Goal: Information Seeking & Learning: Learn about a topic

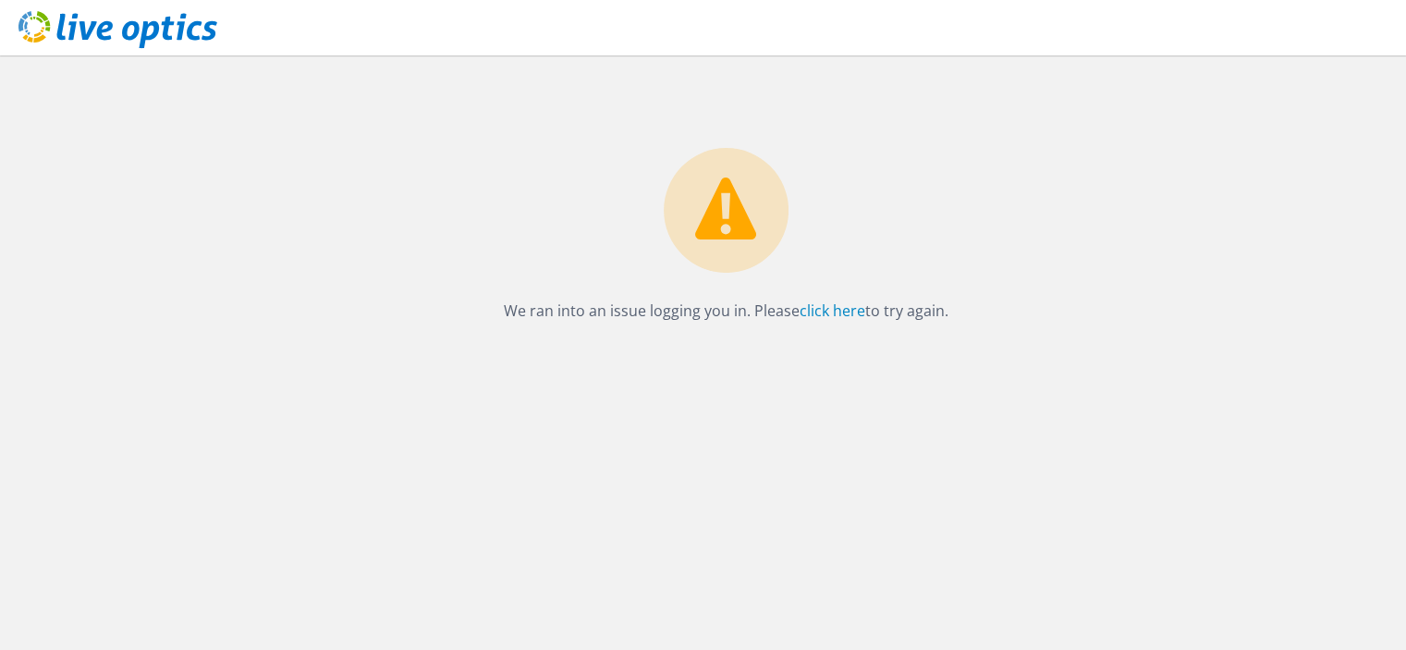
click at [0, 227] on div "We ran into an issue logging you in. Please click here to try again. Support Si…" at bounding box center [703, 325] width 1406 height 650
click at [830, 308] on link "click here" at bounding box center [833, 311] width 66 height 20
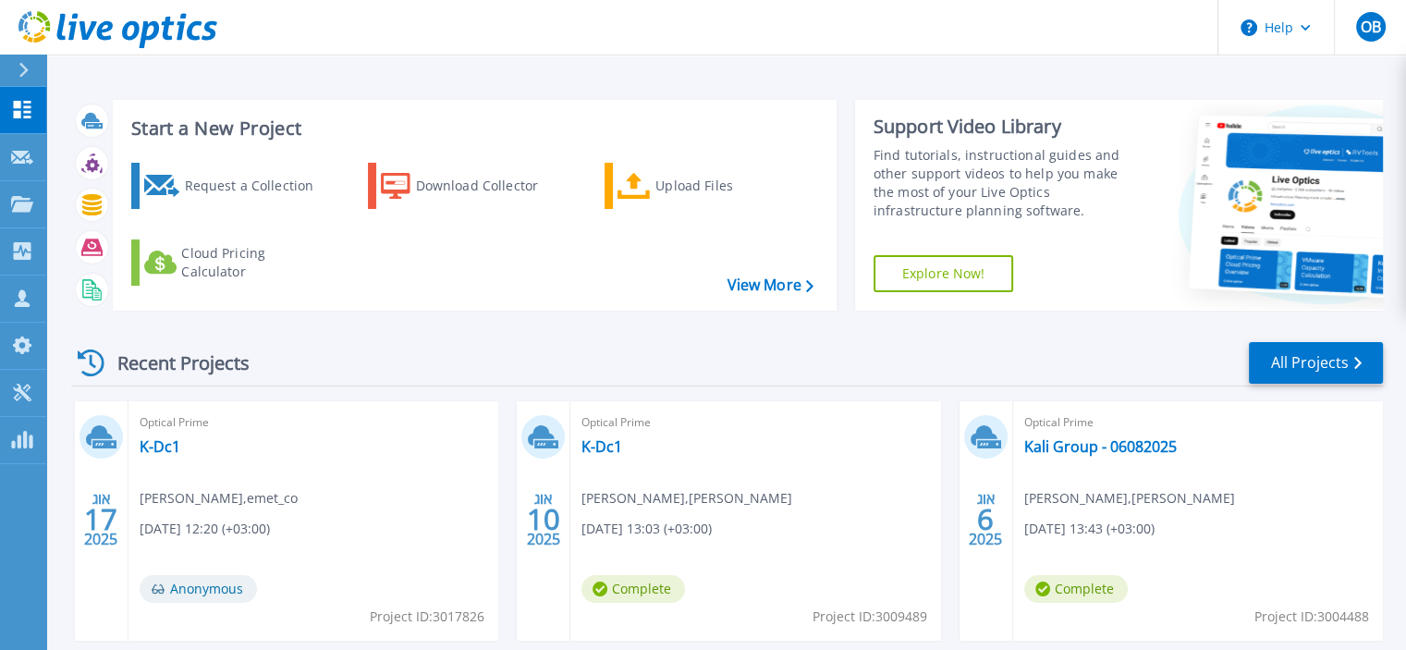
scroll to position [92, 0]
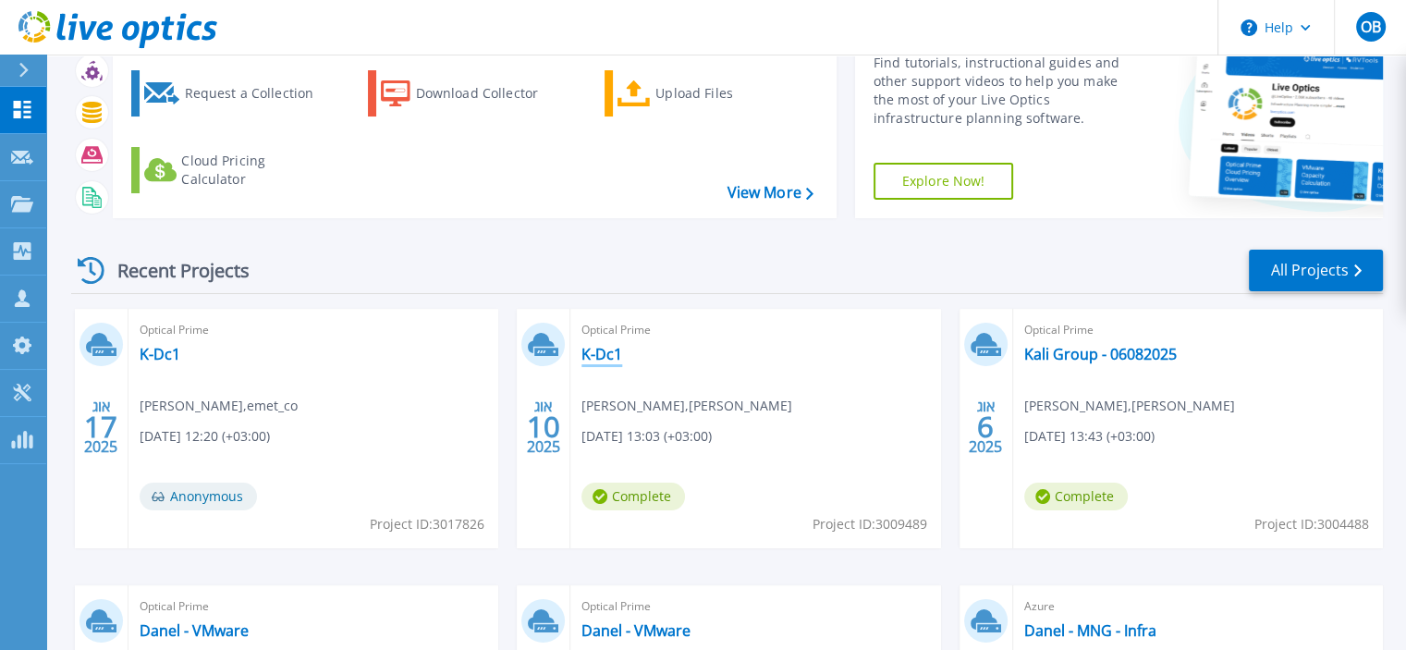
click at [603, 351] on link "K-Dc1" at bounding box center [602, 354] width 41 height 18
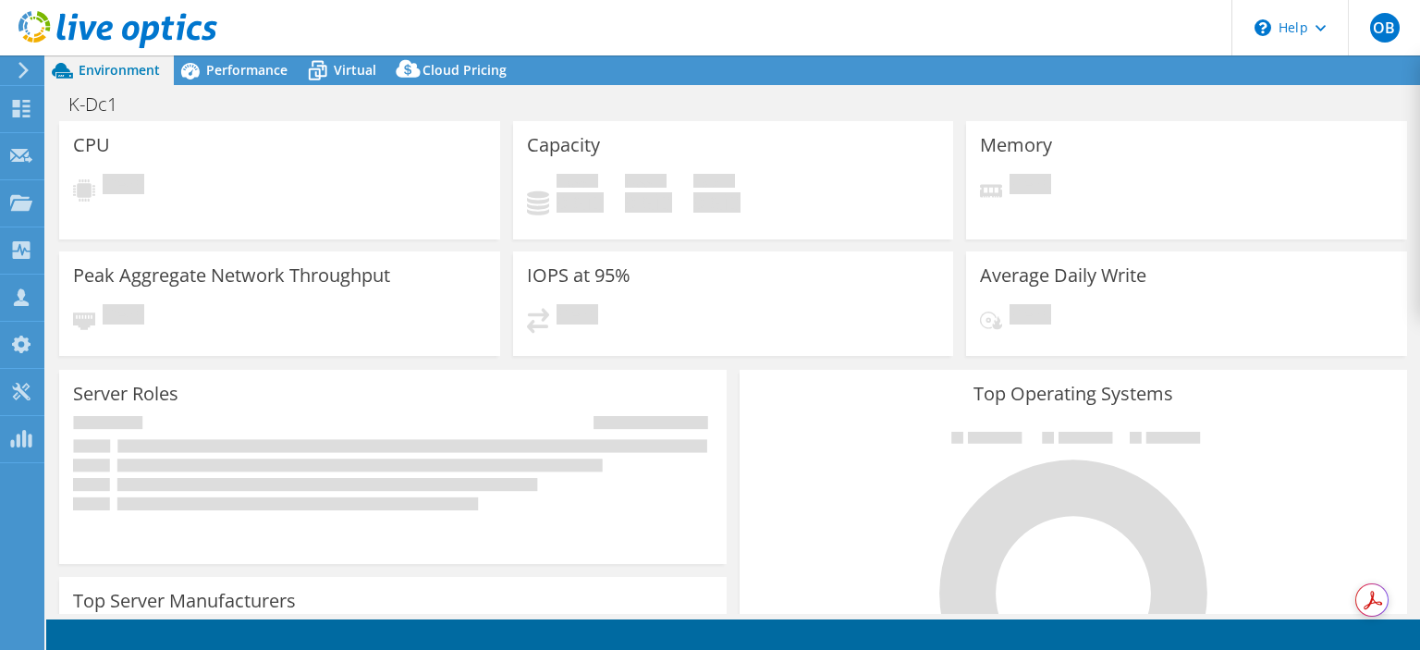
select select "USD"
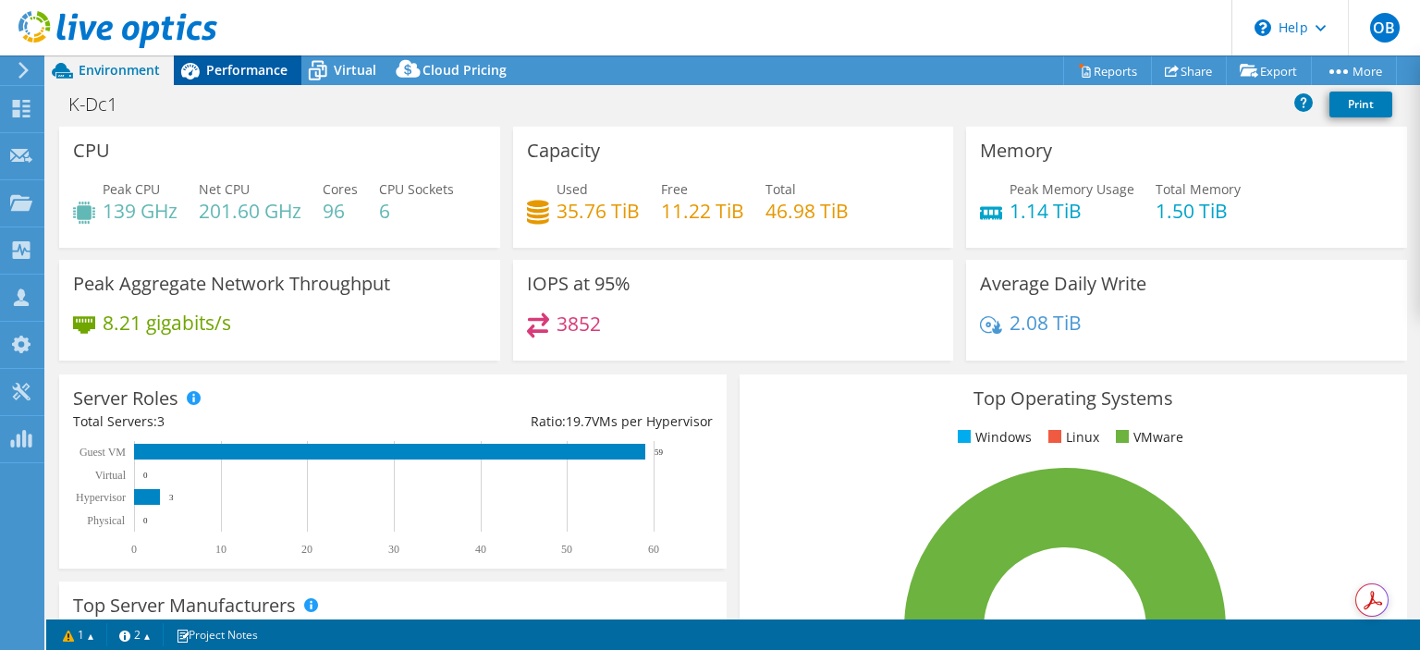
click at [233, 72] on span "Performance" at bounding box center [246, 70] width 81 height 18
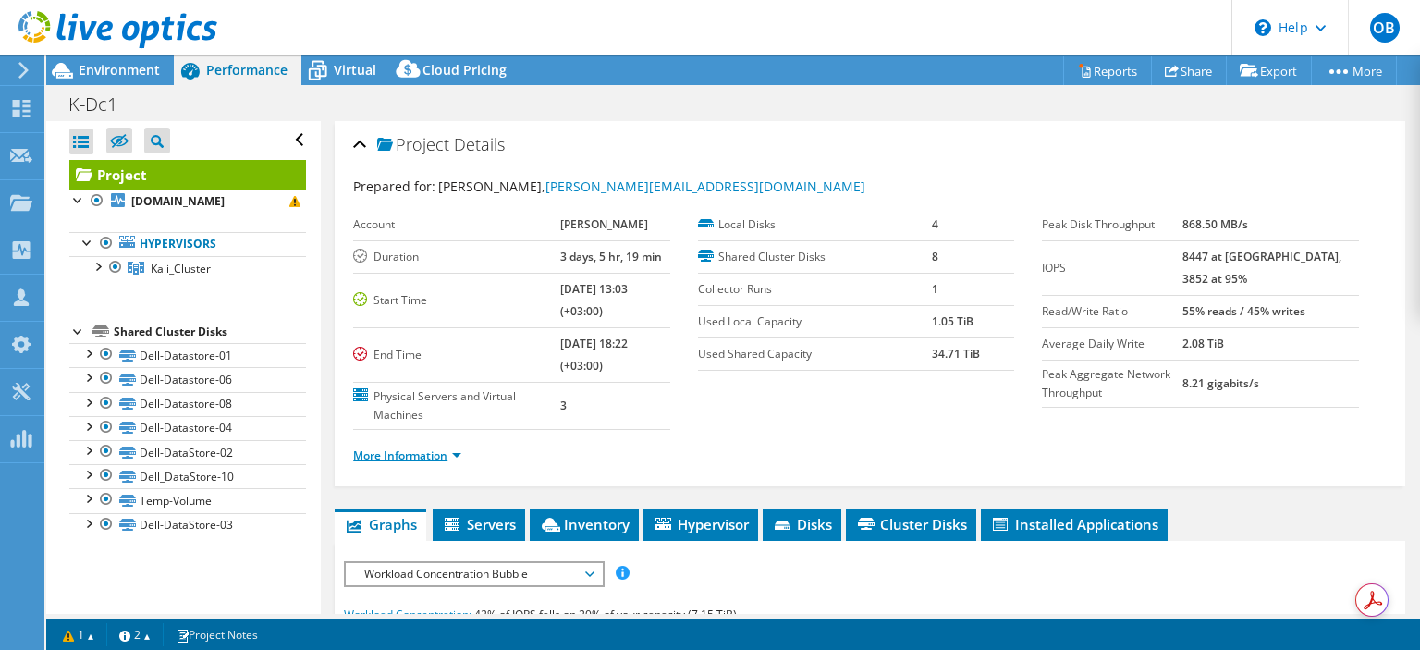
click at [457, 453] on link "More Information" at bounding box center [407, 456] width 108 height 16
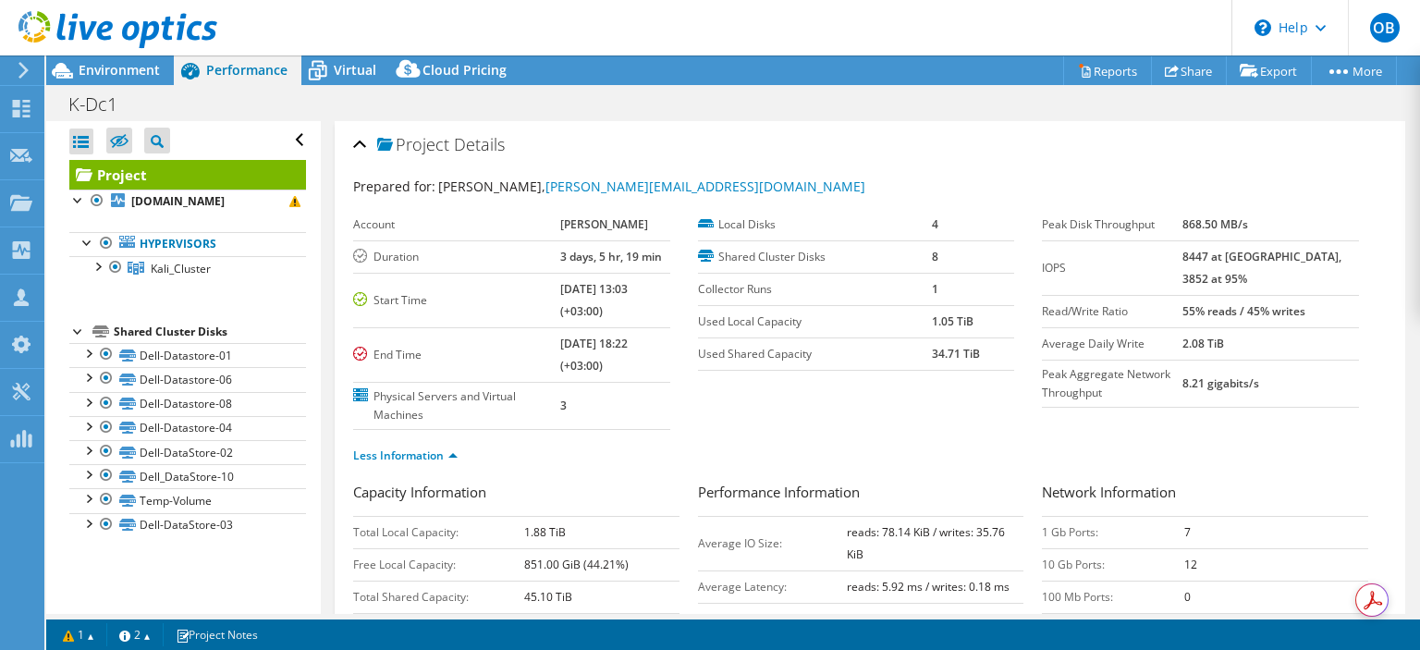
drag, startPoint x: 1252, startPoint y: 252, endPoint x: 1217, endPoint y: 252, distance: 35.1
click at [1217, 252] on tr "IOPS 8447 at Peak, 3852 at 95%" at bounding box center [1200, 267] width 317 height 55
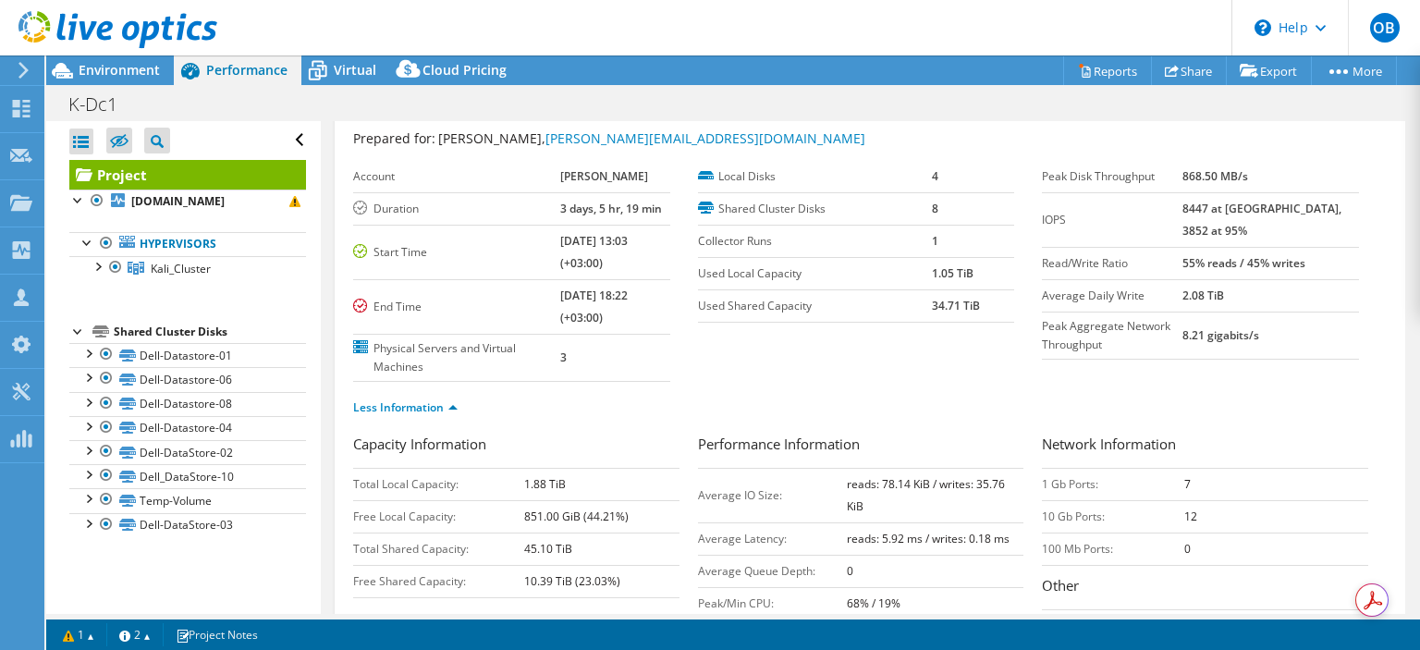
scroll to position [185, 0]
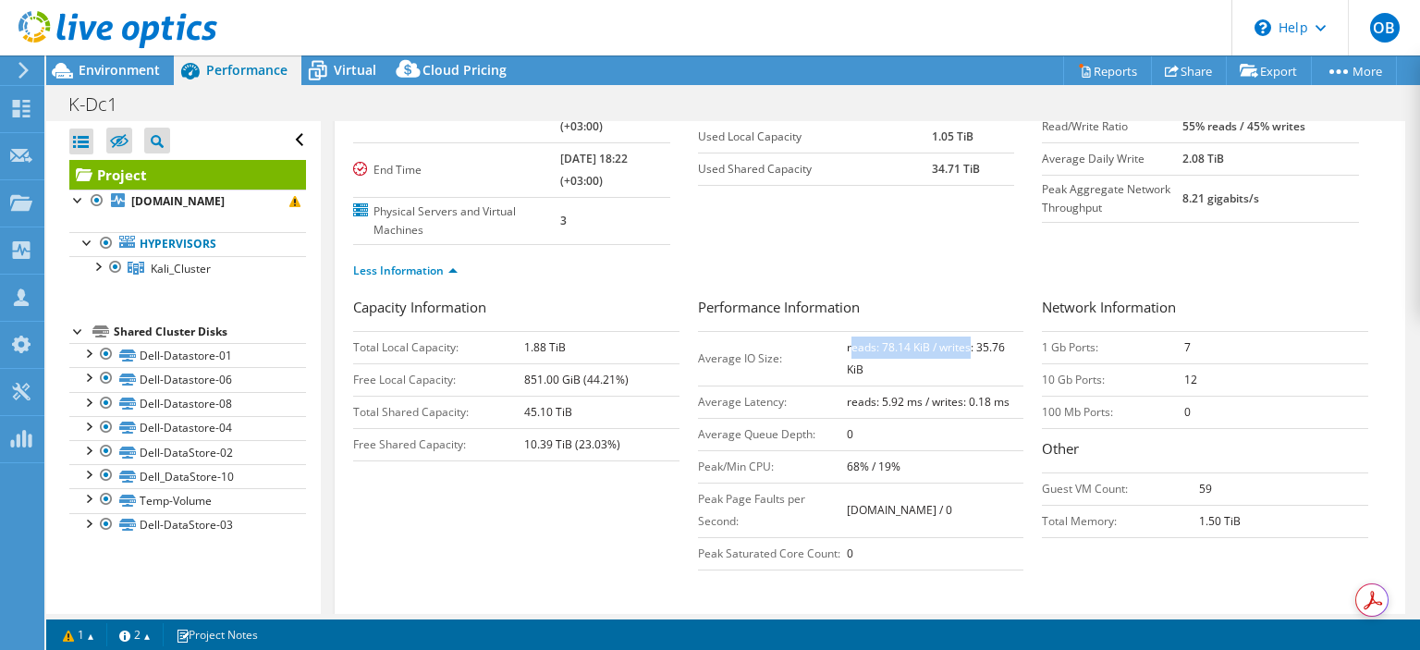
drag, startPoint x: 849, startPoint y: 345, endPoint x: 964, endPoint y: 349, distance: 114.7
click at [964, 349] on b "reads: 78.14 KiB / writes: 35.76 KiB" at bounding box center [926, 358] width 158 height 38
click at [853, 399] on b "reads: 5.92 ms / writes: 0.18 ms" at bounding box center [928, 402] width 163 height 16
drag, startPoint x: 844, startPoint y: 402, endPoint x: 1005, endPoint y: 399, distance: 160.9
click at [1005, 399] on td "reads: 5.92 ms / writes: 0.18 ms" at bounding box center [935, 402] width 177 height 32
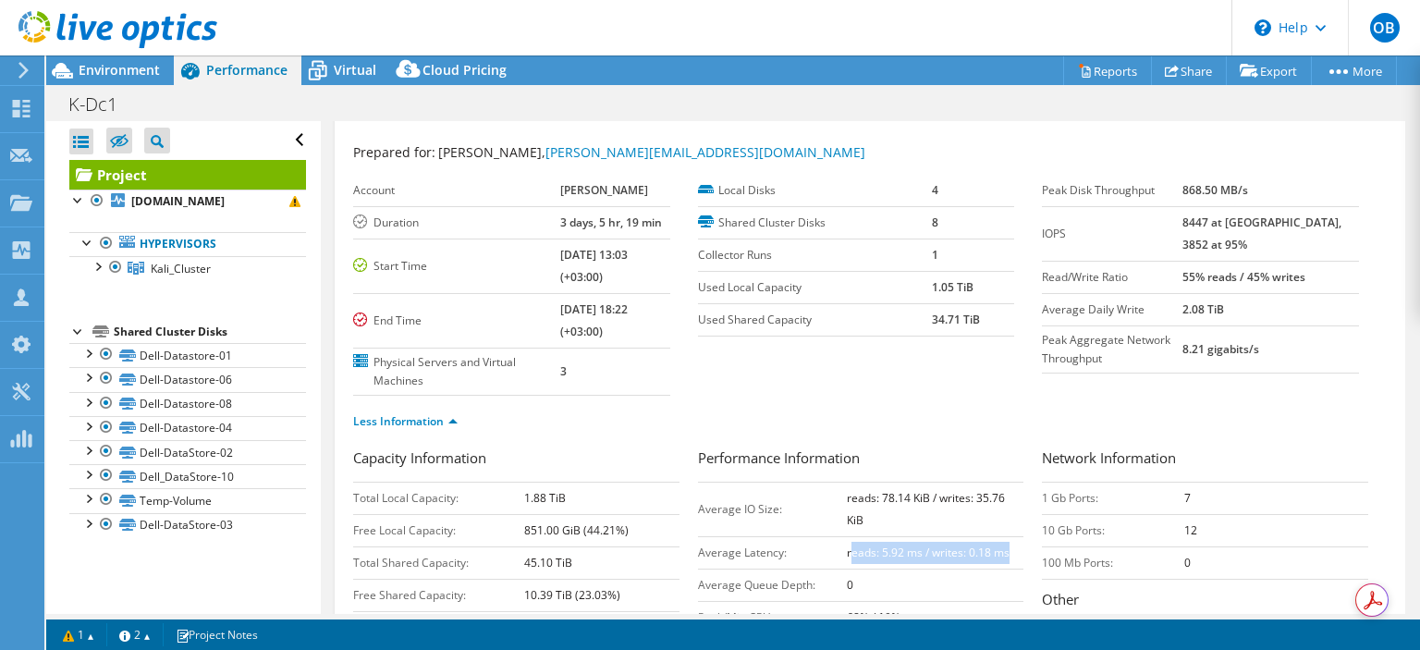
scroll to position [0, 0]
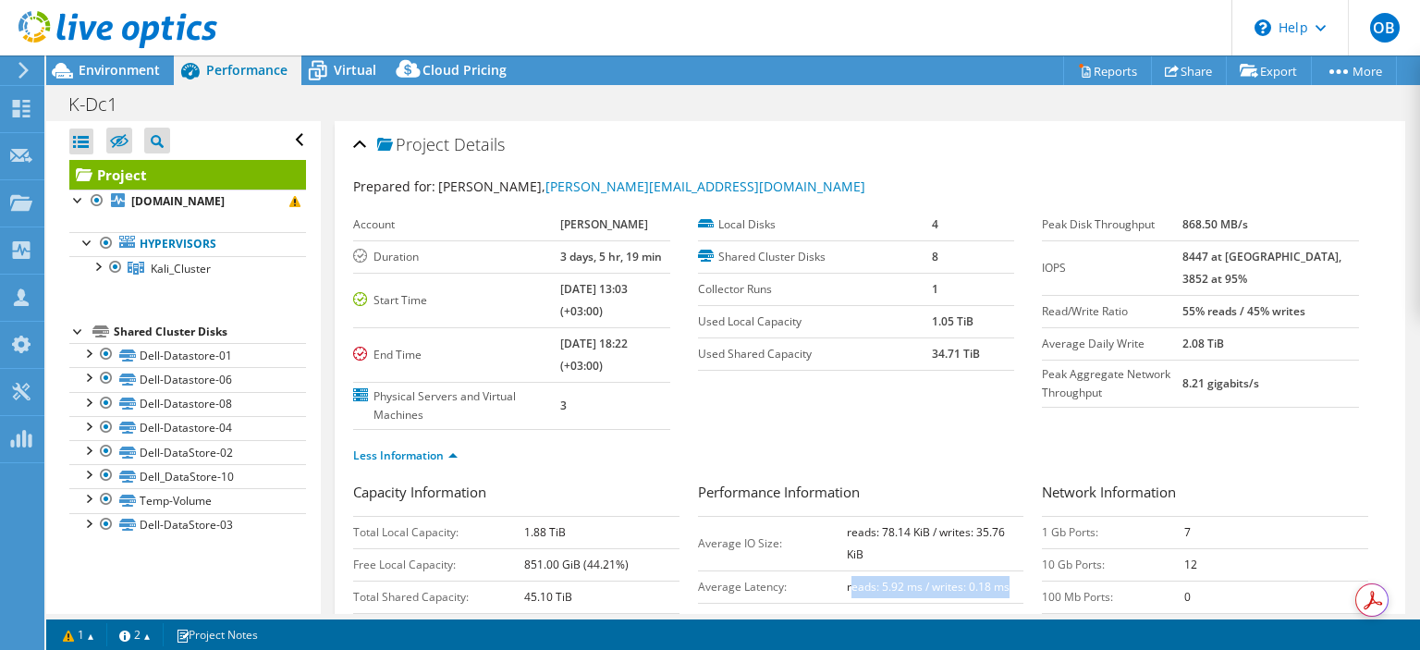
drag, startPoint x: 1211, startPoint y: 311, endPoint x: 1336, endPoint y: 313, distance: 124.9
click at [1336, 313] on tr "Read/Write Ratio 55% reads / 45% writes" at bounding box center [1200, 311] width 317 height 32
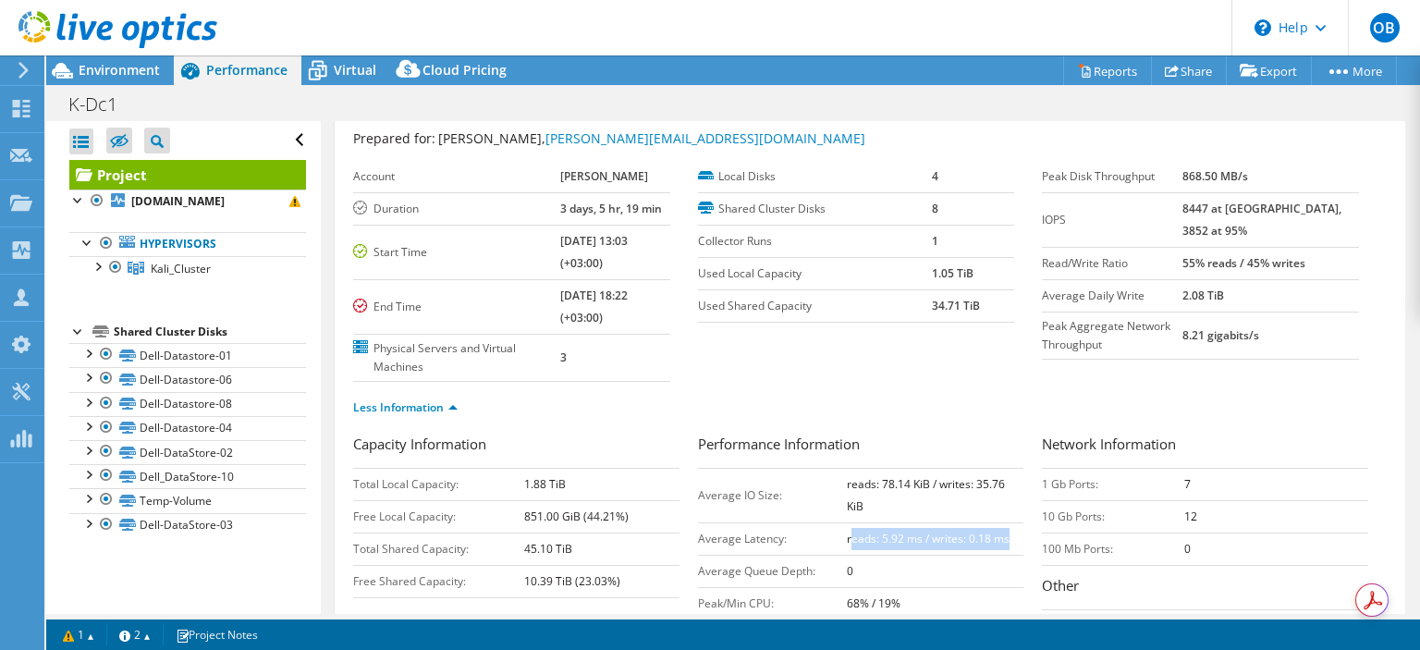
scroll to position [92, 0]
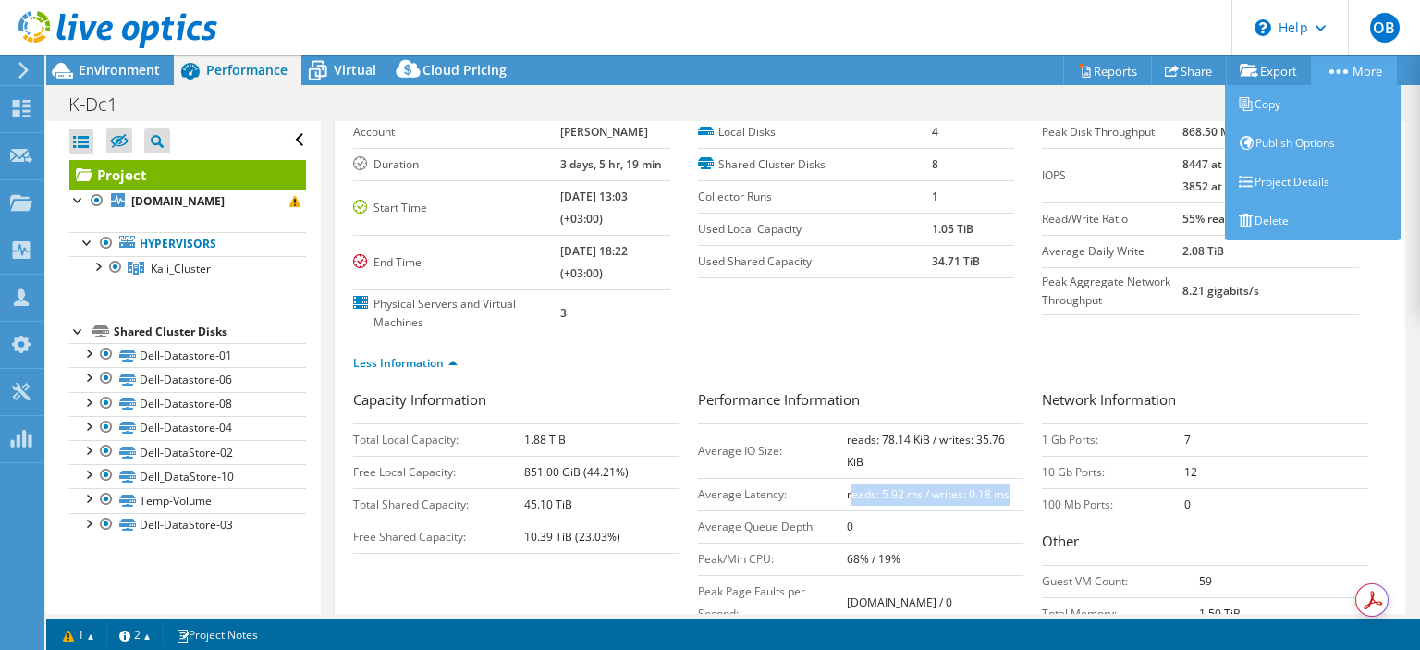
click at [1362, 69] on link "More" at bounding box center [1354, 70] width 86 height 29
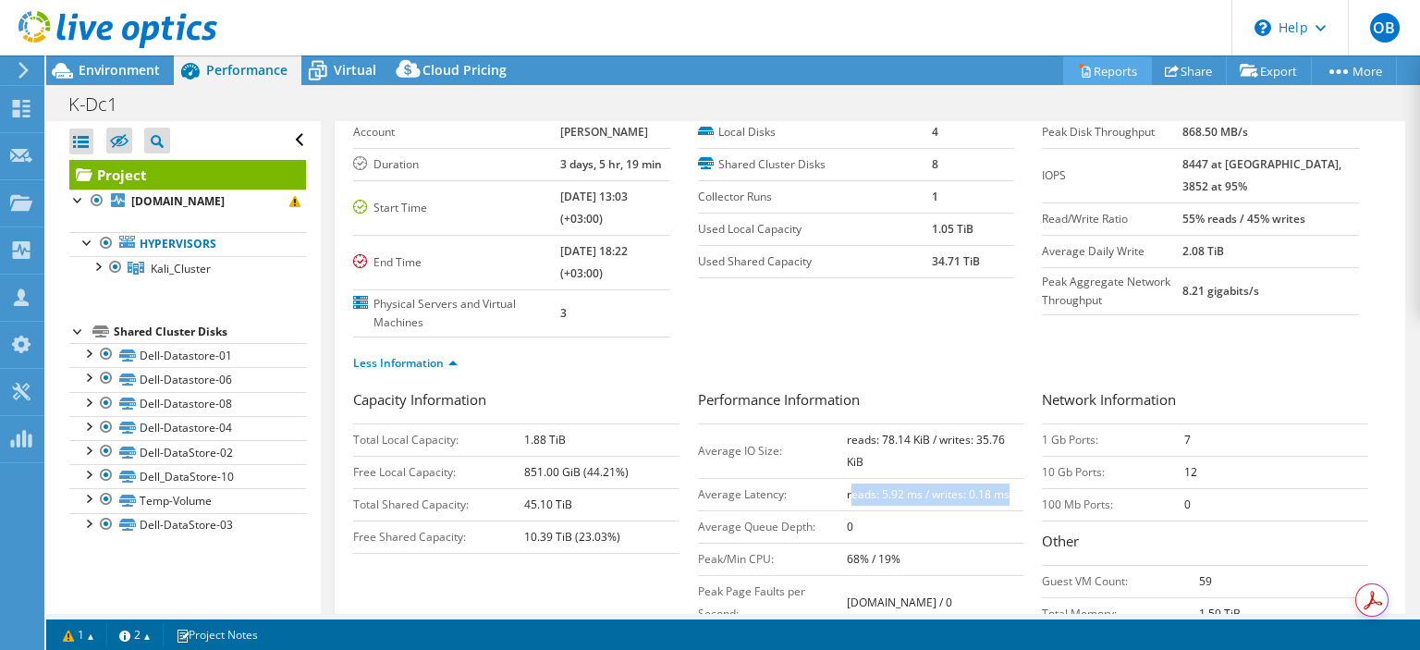
click at [1124, 70] on link "Reports" at bounding box center [1107, 70] width 89 height 29
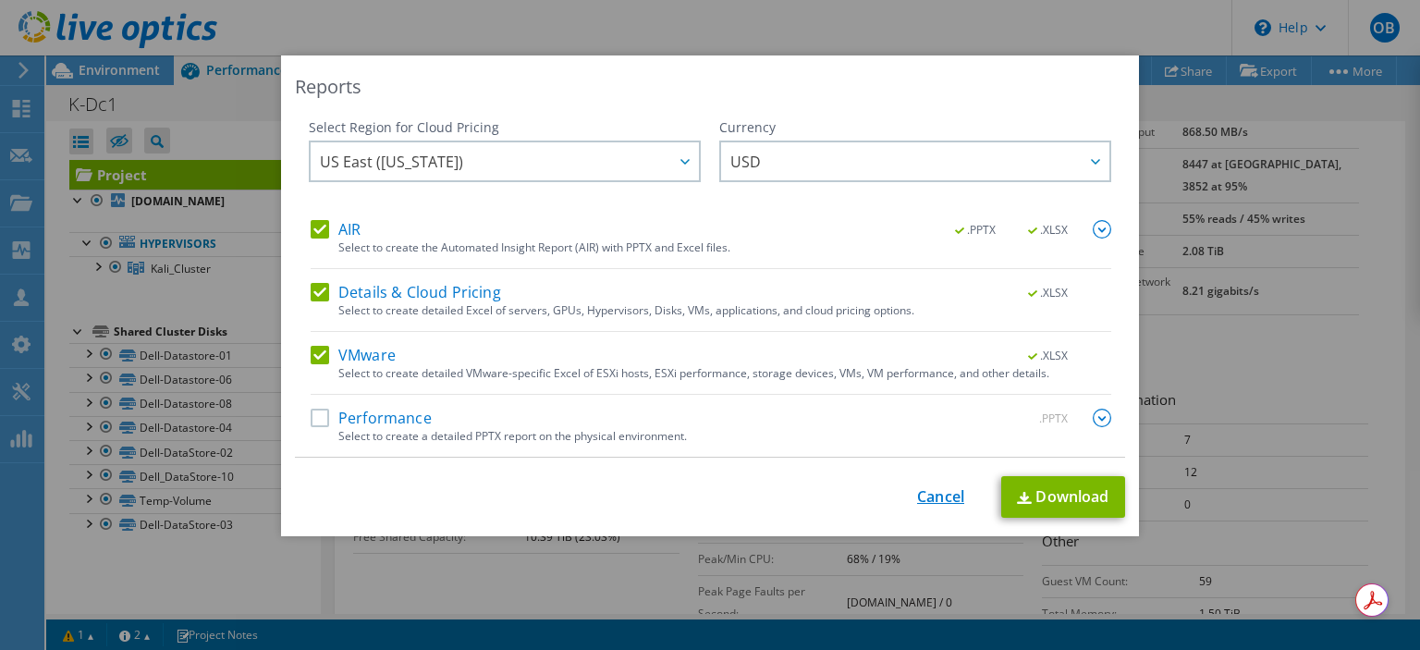
click at [927, 503] on link "Cancel" at bounding box center [940, 497] width 47 height 18
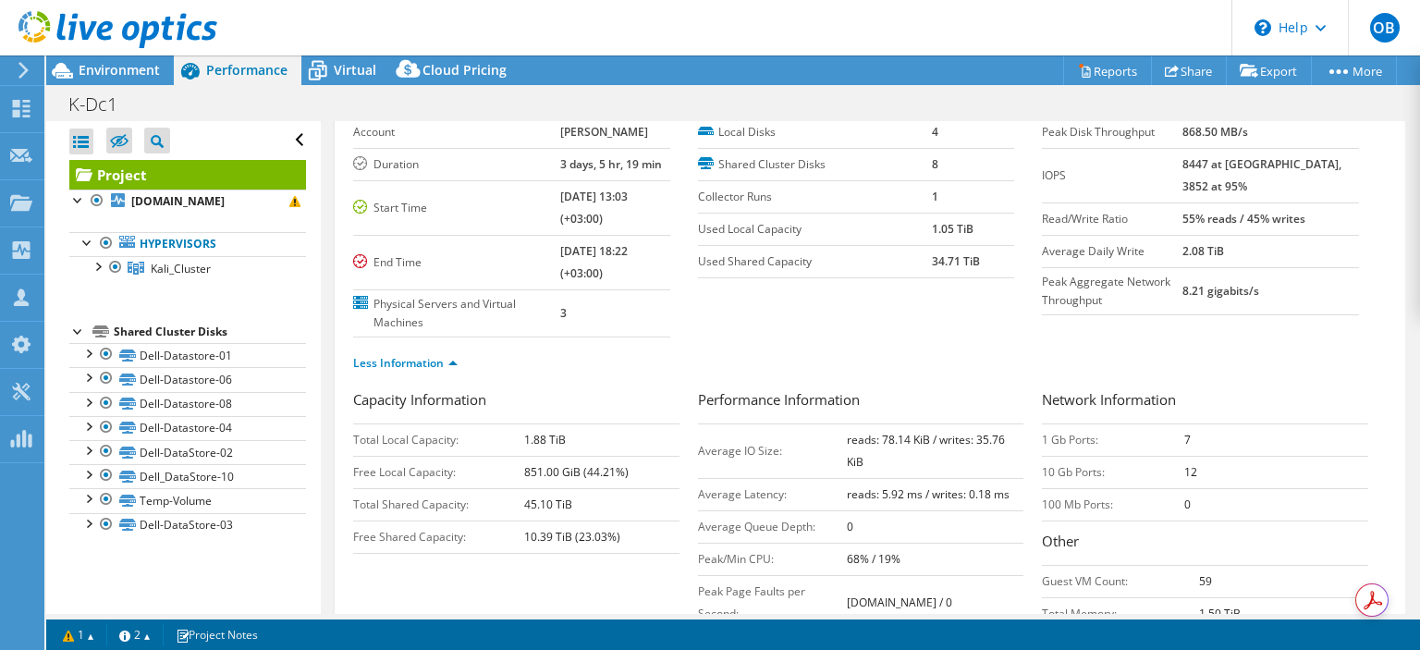
click at [780, 317] on section "Account Kali Duration 3 days, 5 hr, 19 min Start Time 08/10/2025, 13:03 (+03:00…" at bounding box center [697, 227] width 689 height 221
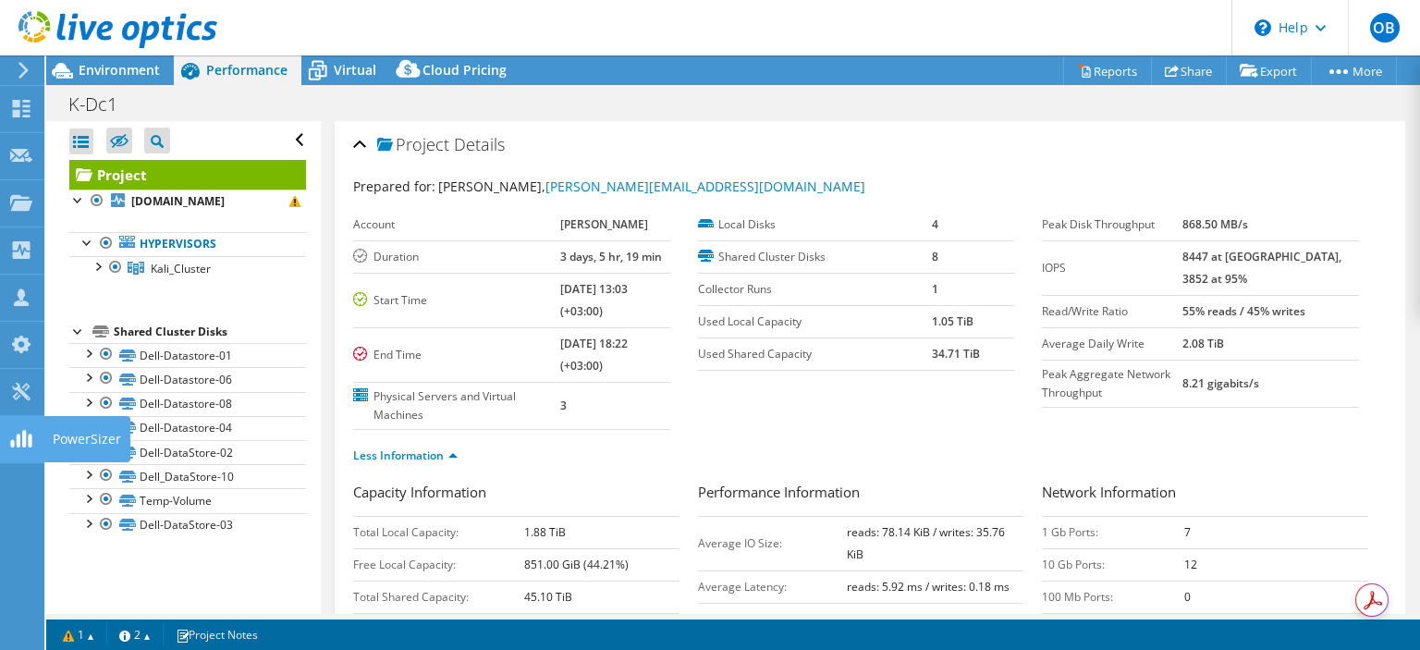
click at [20, 438] on icon at bounding box center [21, 439] width 22 height 18
click at [74, 387] on div "Tools" at bounding box center [68, 392] width 51 height 46
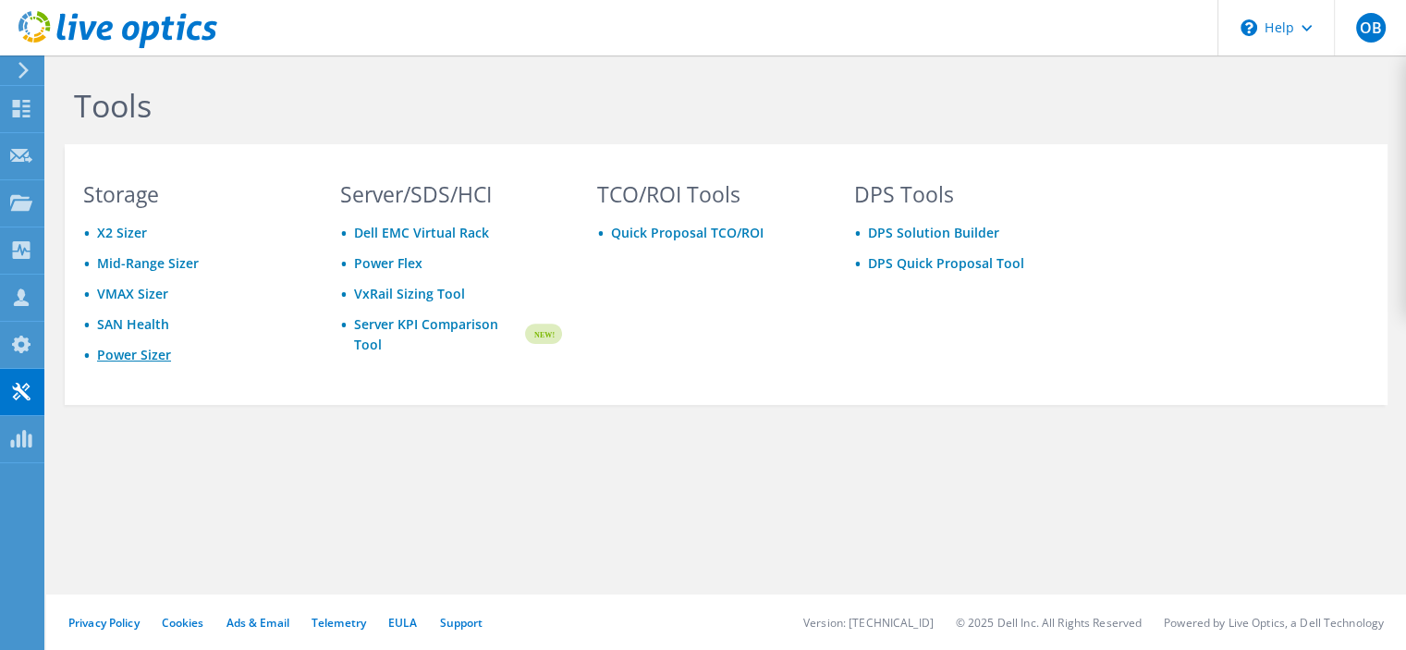
click at [113, 356] on link "Power Sizer" at bounding box center [134, 355] width 74 height 18
click at [19, 104] on use at bounding box center [22, 109] width 18 height 18
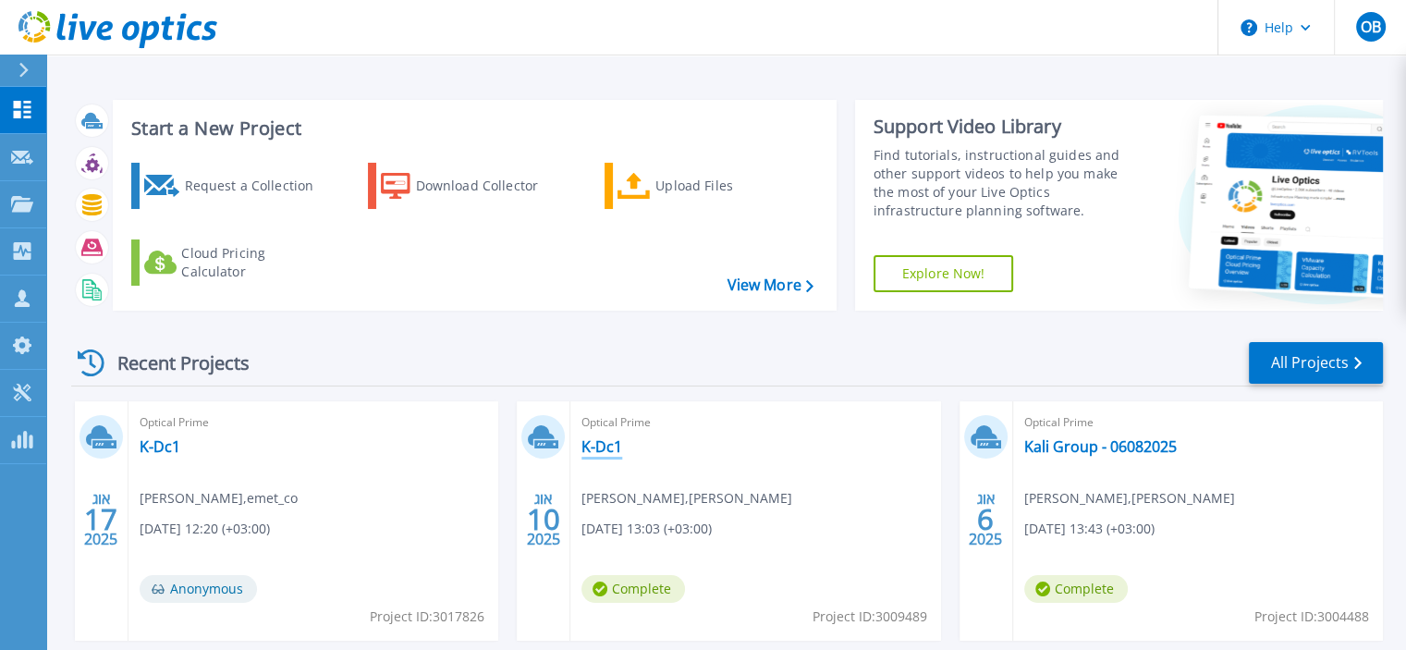
click at [604, 439] on link "K-Dc1" at bounding box center [602, 446] width 41 height 18
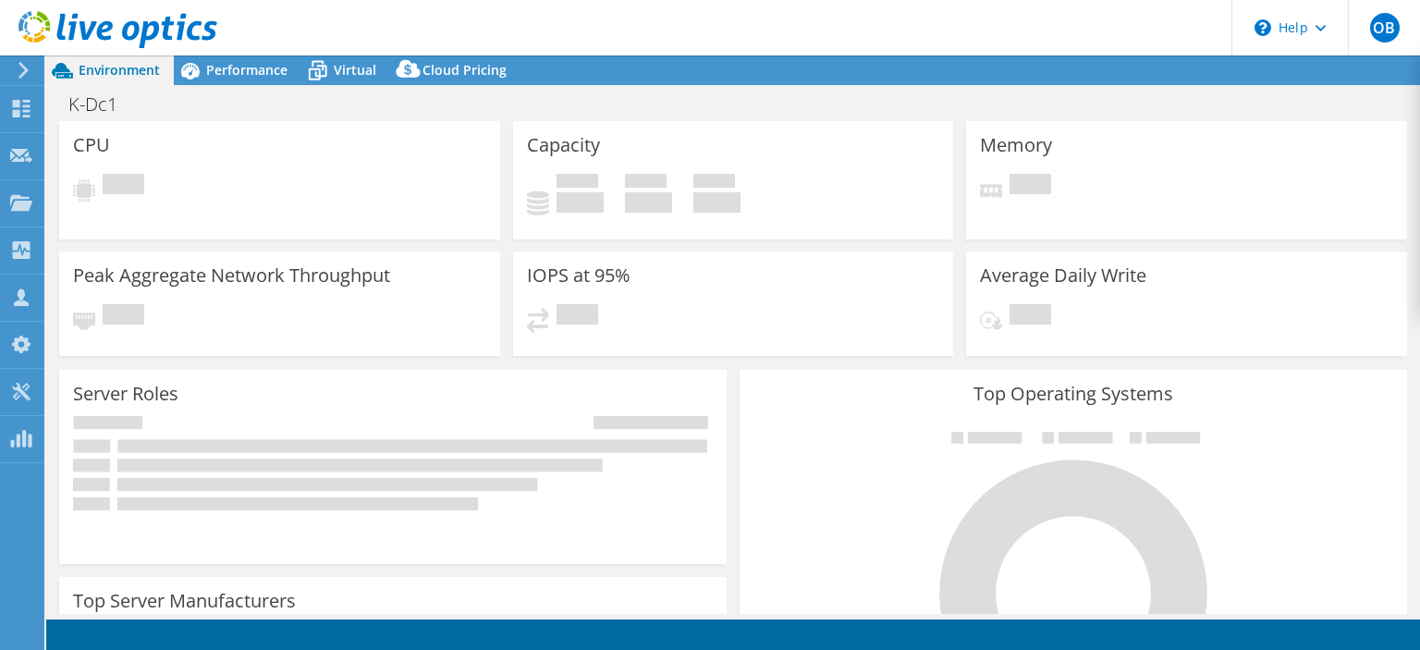
select select "USD"
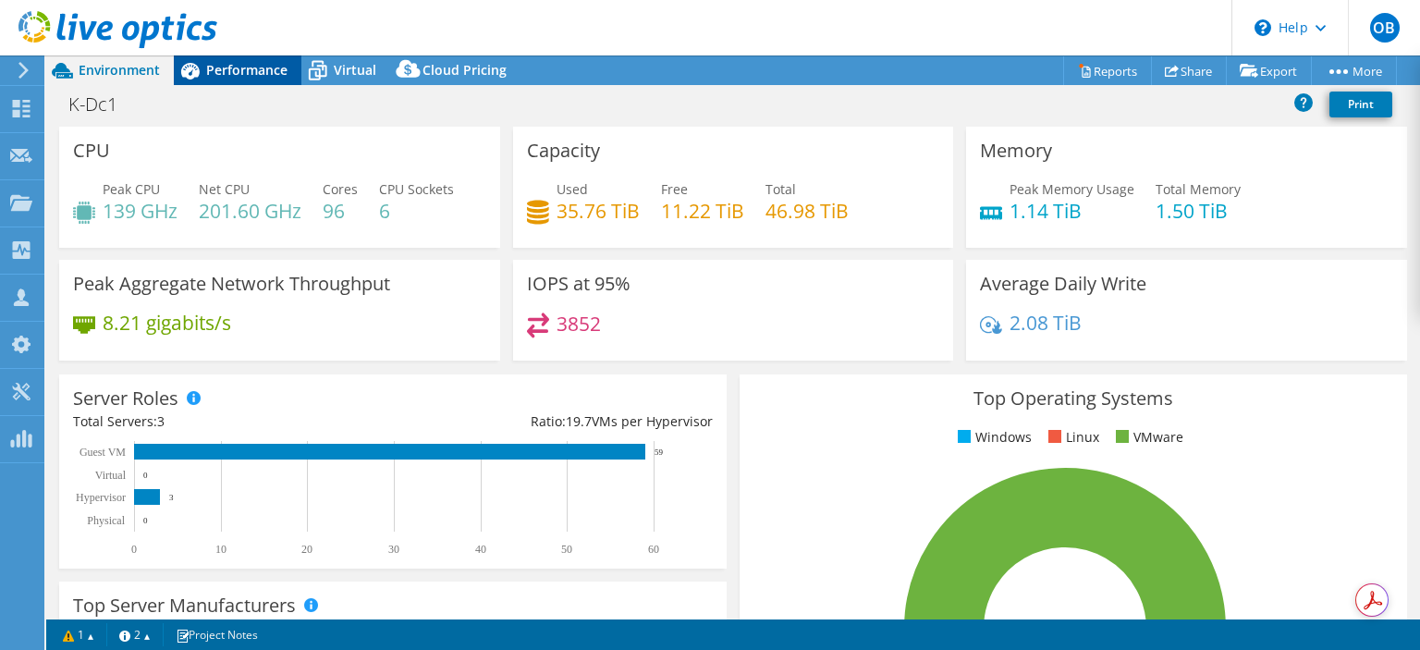
click at [231, 72] on span "Performance" at bounding box center [246, 70] width 81 height 18
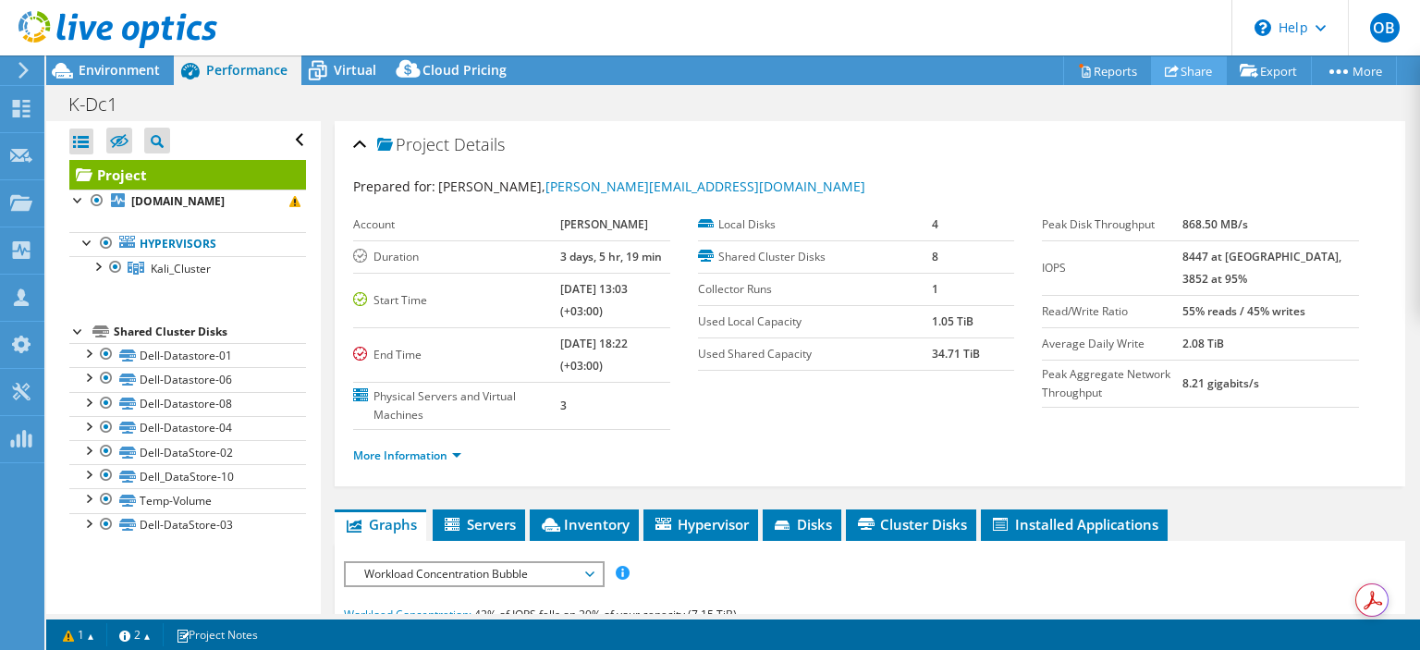
click at [1184, 72] on link "Share" at bounding box center [1189, 70] width 76 height 29
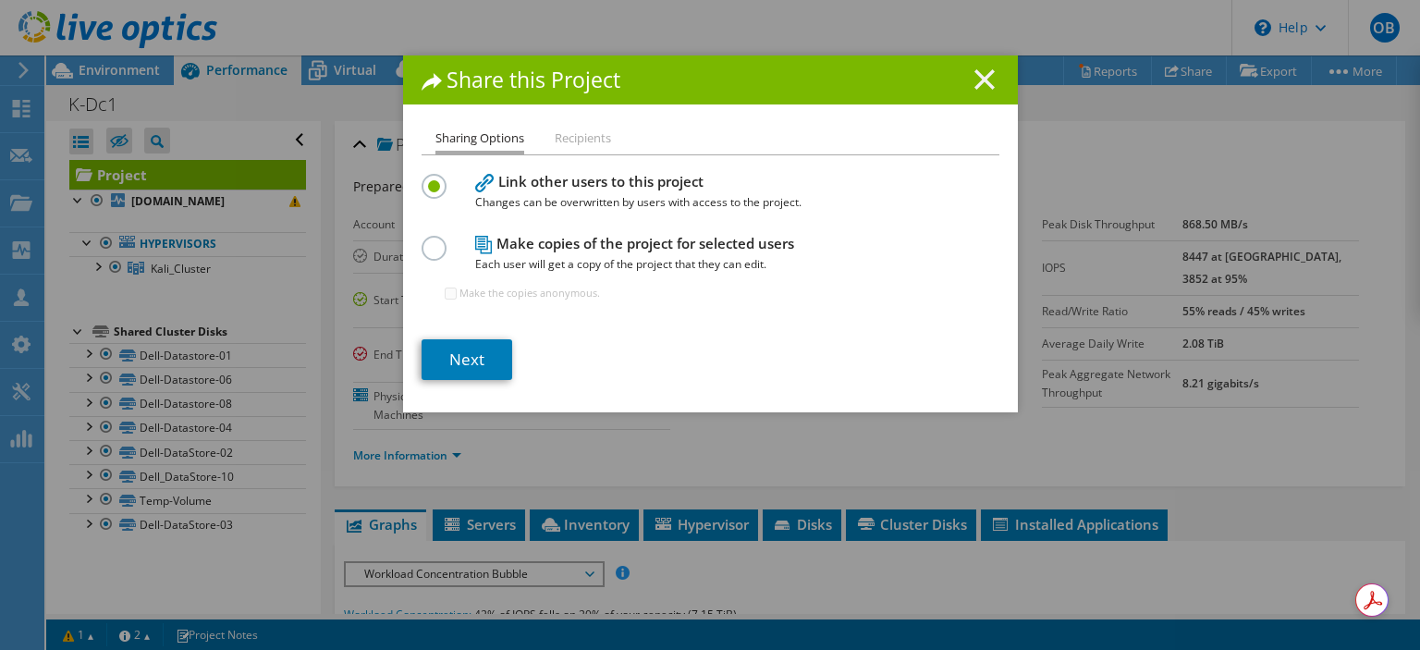
click at [982, 76] on line at bounding box center [985, 79] width 18 height 18
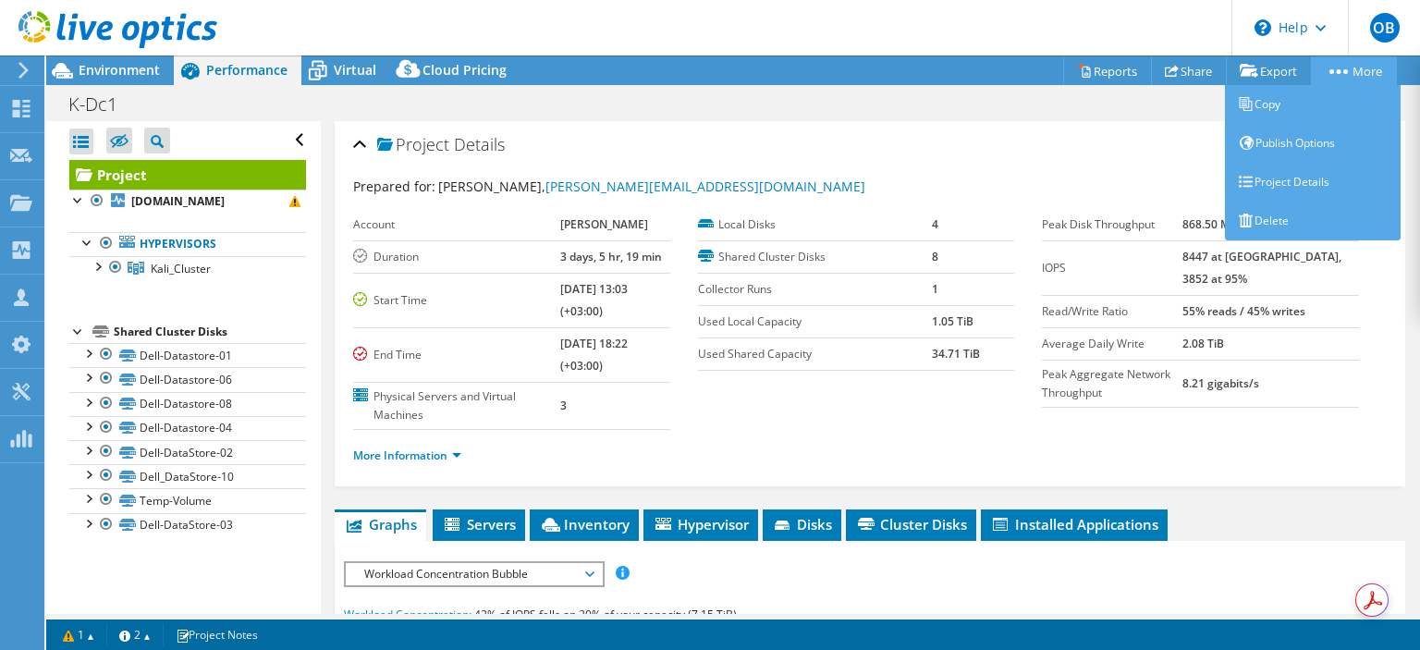
click at [1368, 71] on link "More" at bounding box center [1354, 70] width 86 height 29
click at [1339, 145] on link "Publish Options" at bounding box center [1313, 143] width 176 height 39
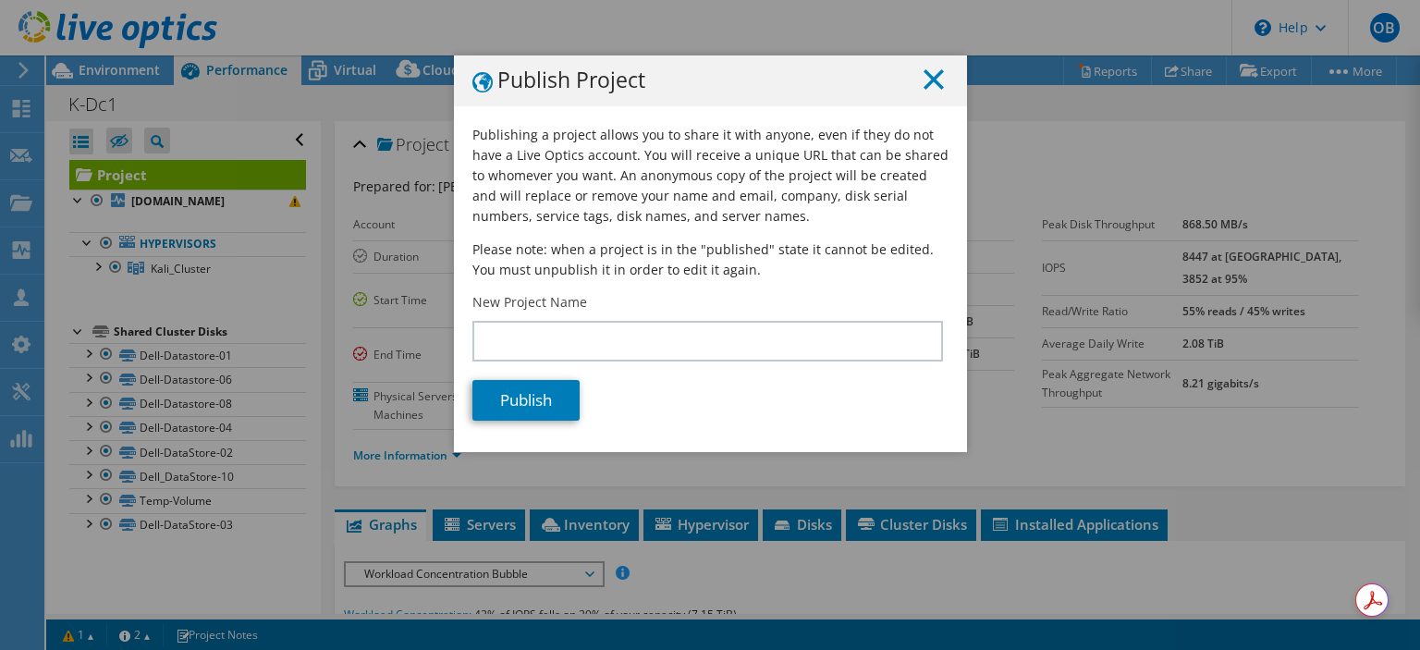
click at [928, 80] on line at bounding box center [934, 79] width 18 height 18
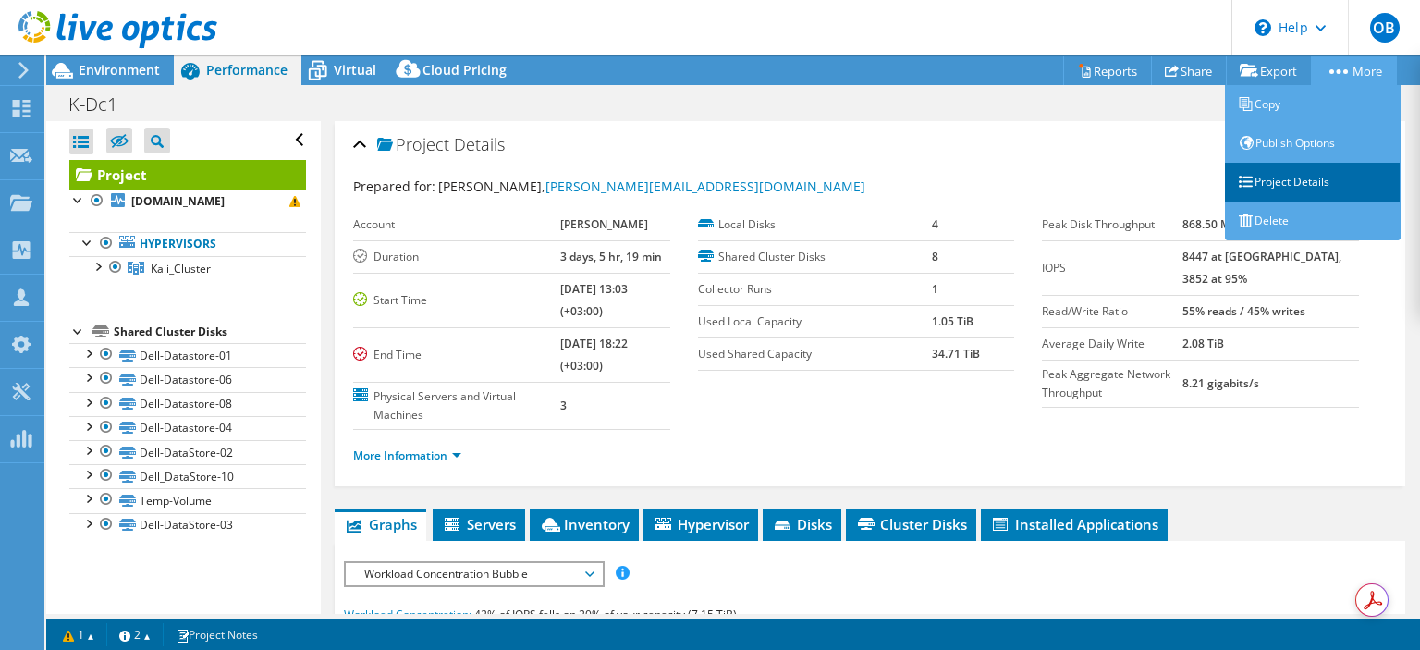
click at [1328, 183] on link "Project Details" at bounding box center [1313, 182] width 176 height 39
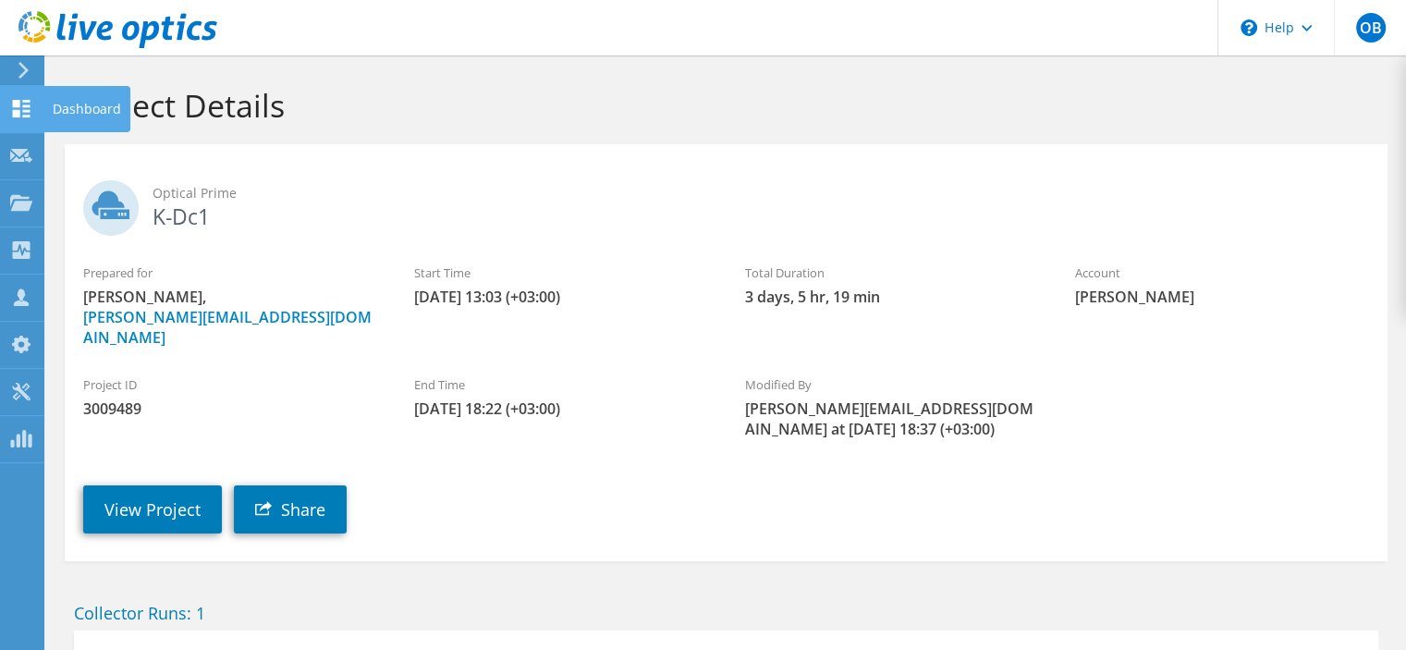
click at [29, 104] on icon at bounding box center [21, 109] width 22 height 18
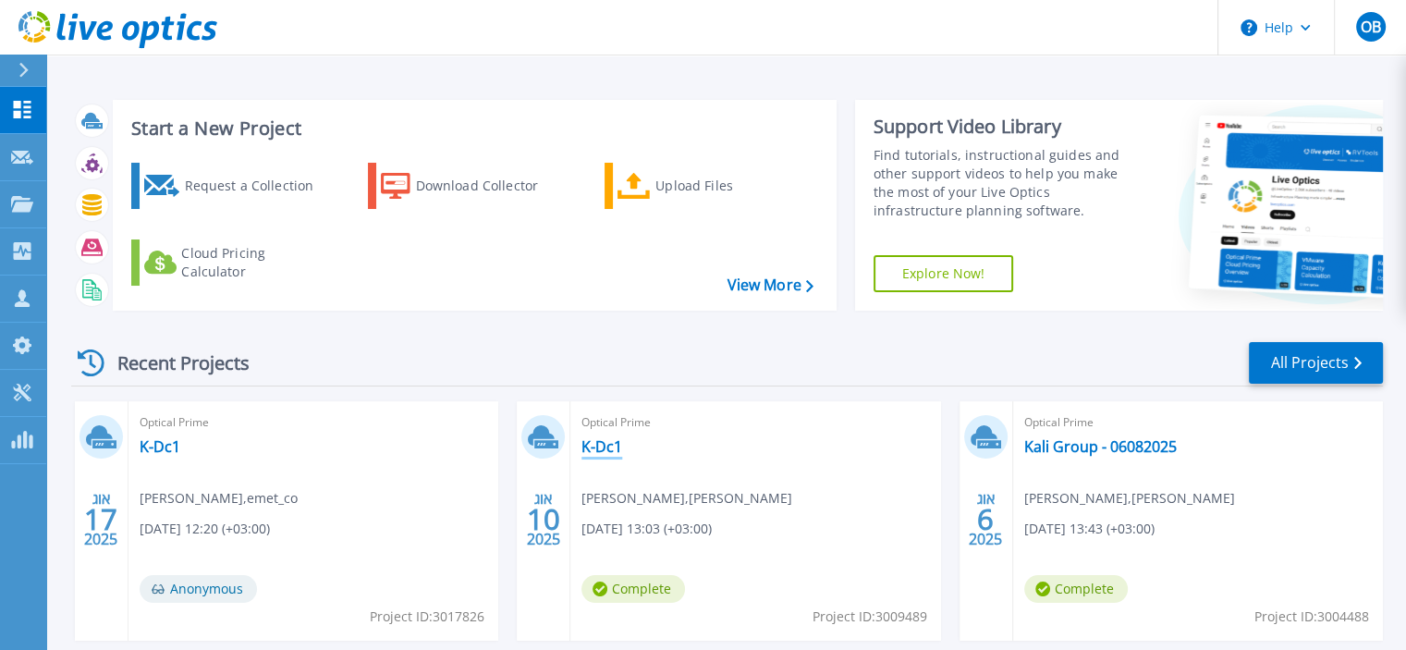
click at [607, 438] on link "K-Dc1" at bounding box center [602, 446] width 41 height 18
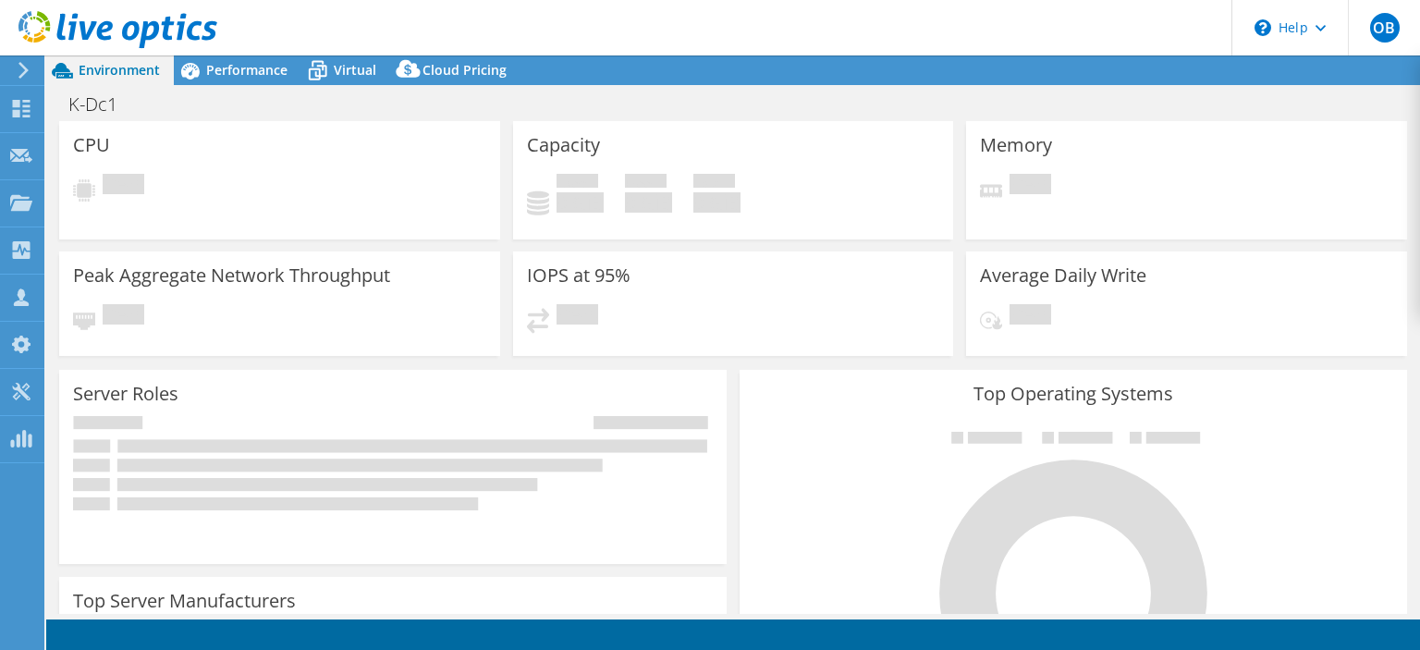
select select "USD"
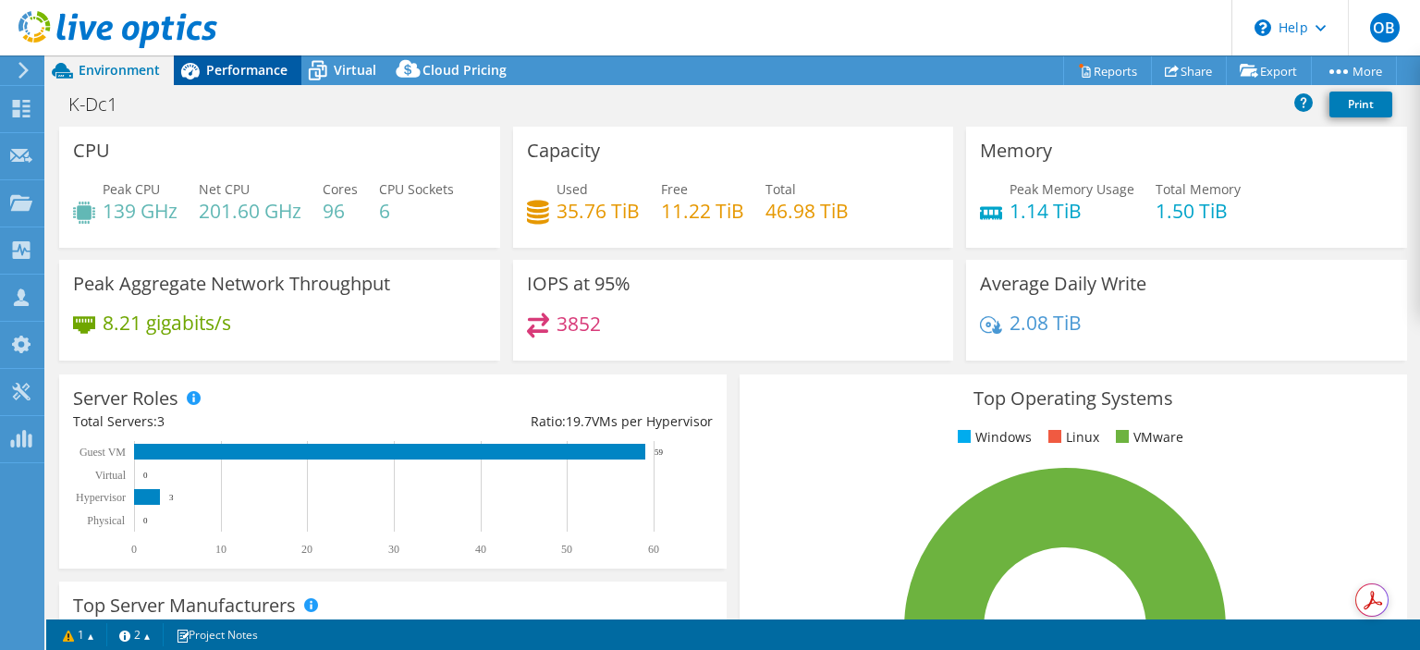
click at [224, 71] on span "Performance" at bounding box center [246, 70] width 81 height 18
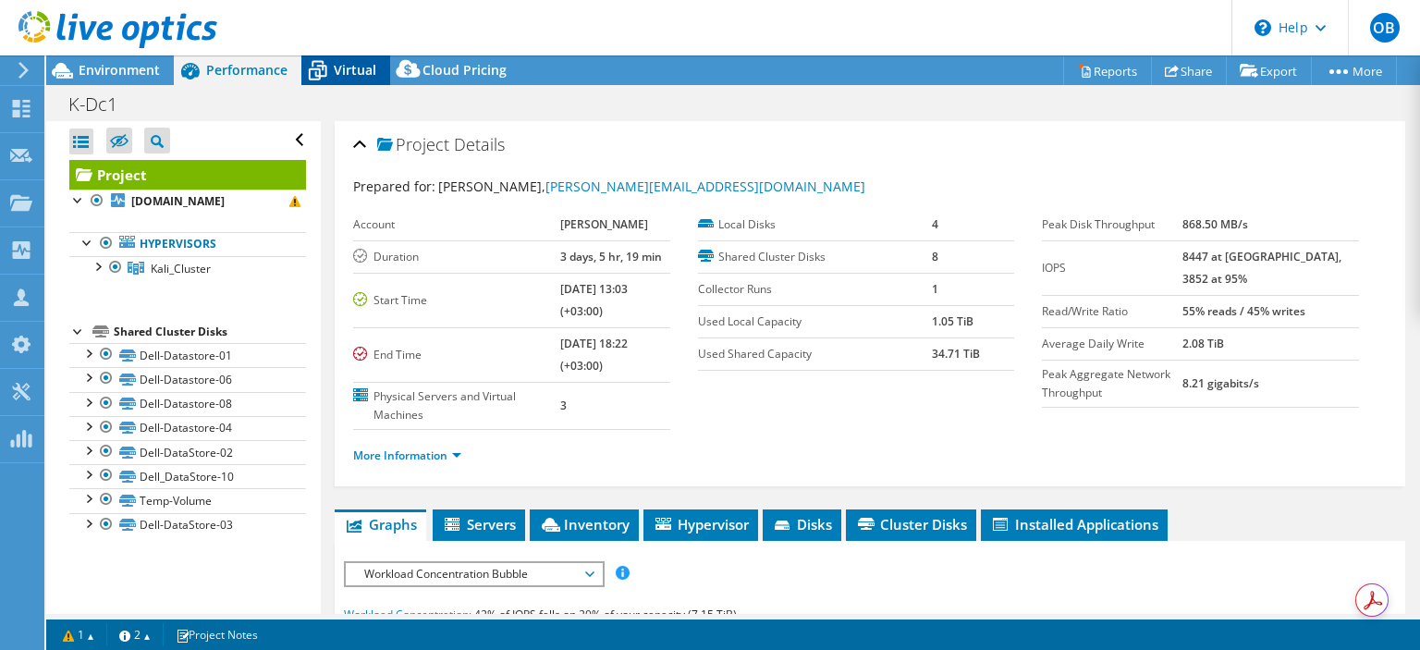
click at [345, 75] on span "Virtual" at bounding box center [355, 70] width 43 height 18
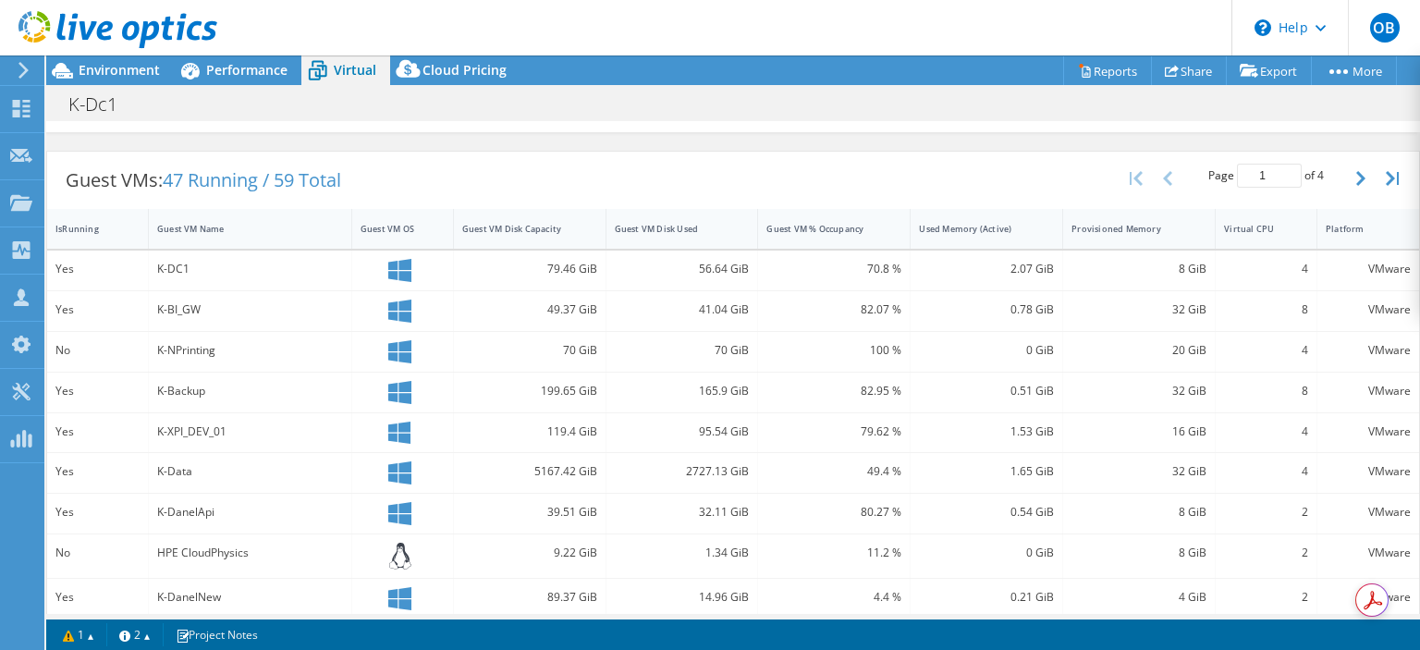
scroll to position [370, 0]
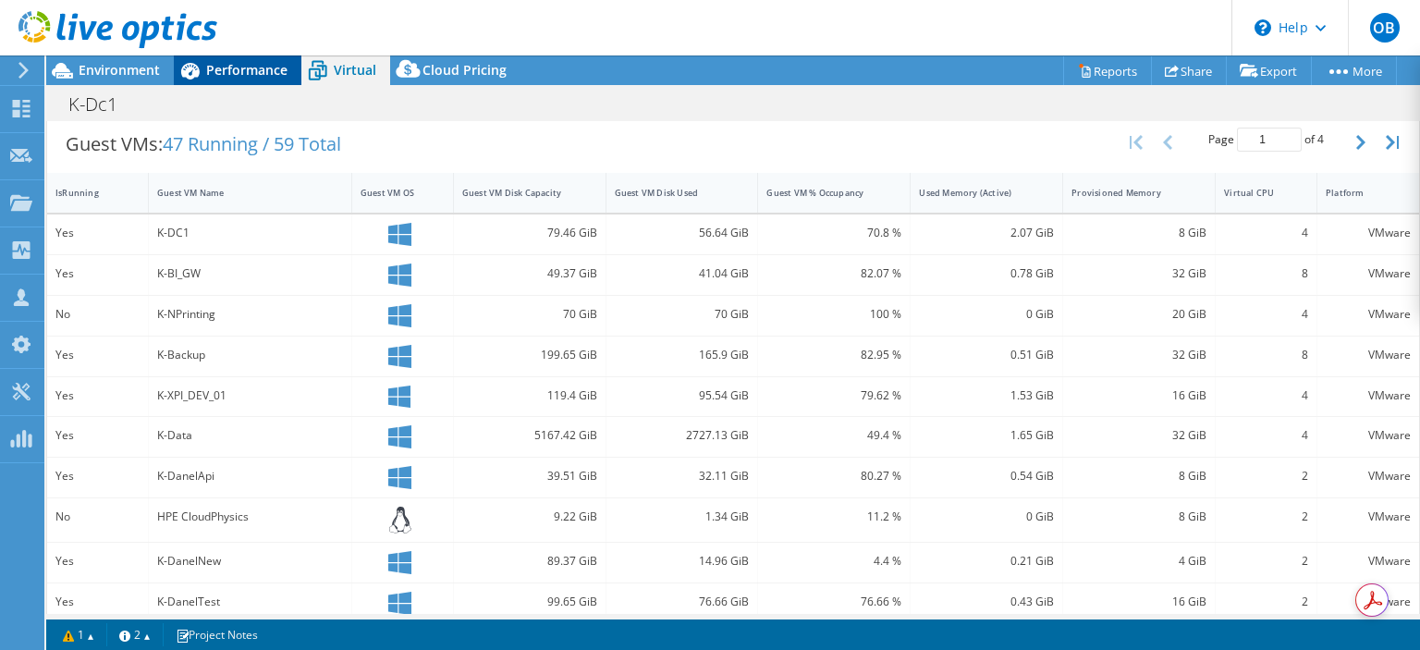
click at [220, 56] on div "Performance" at bounding box center [238, 70] width 128 height 30
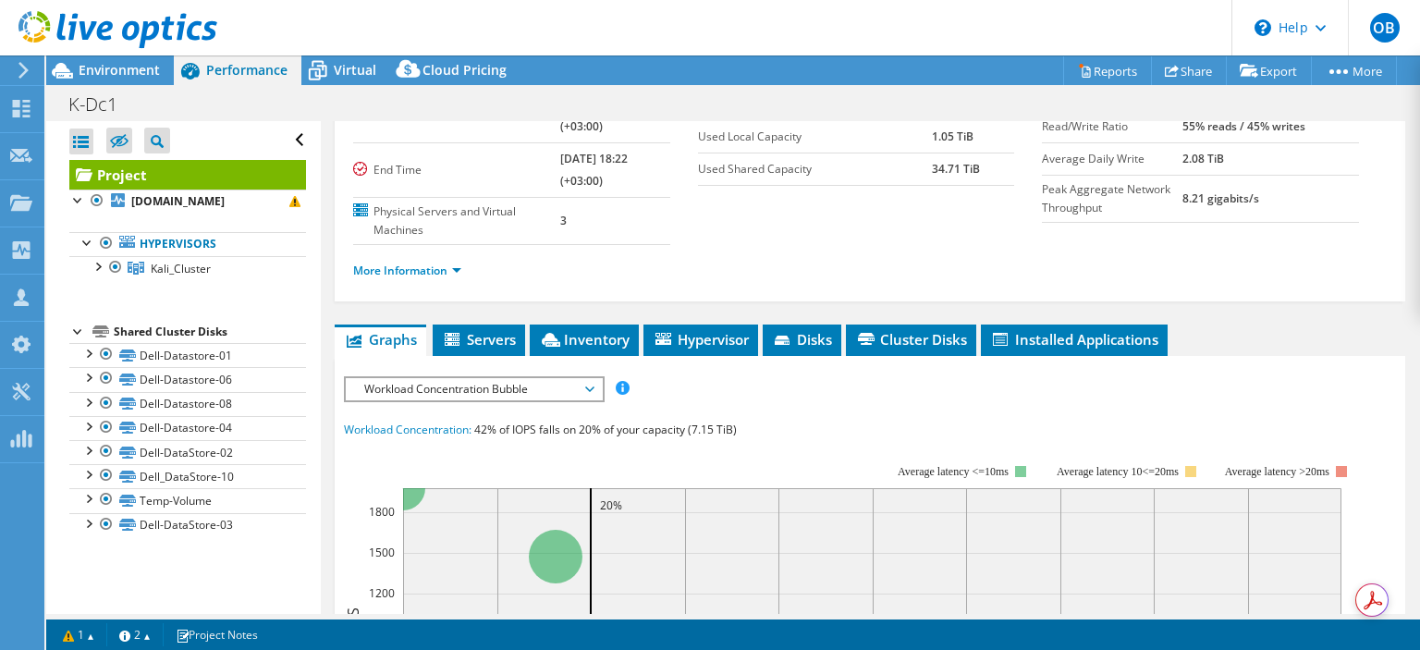
scroll to position [92, 0]
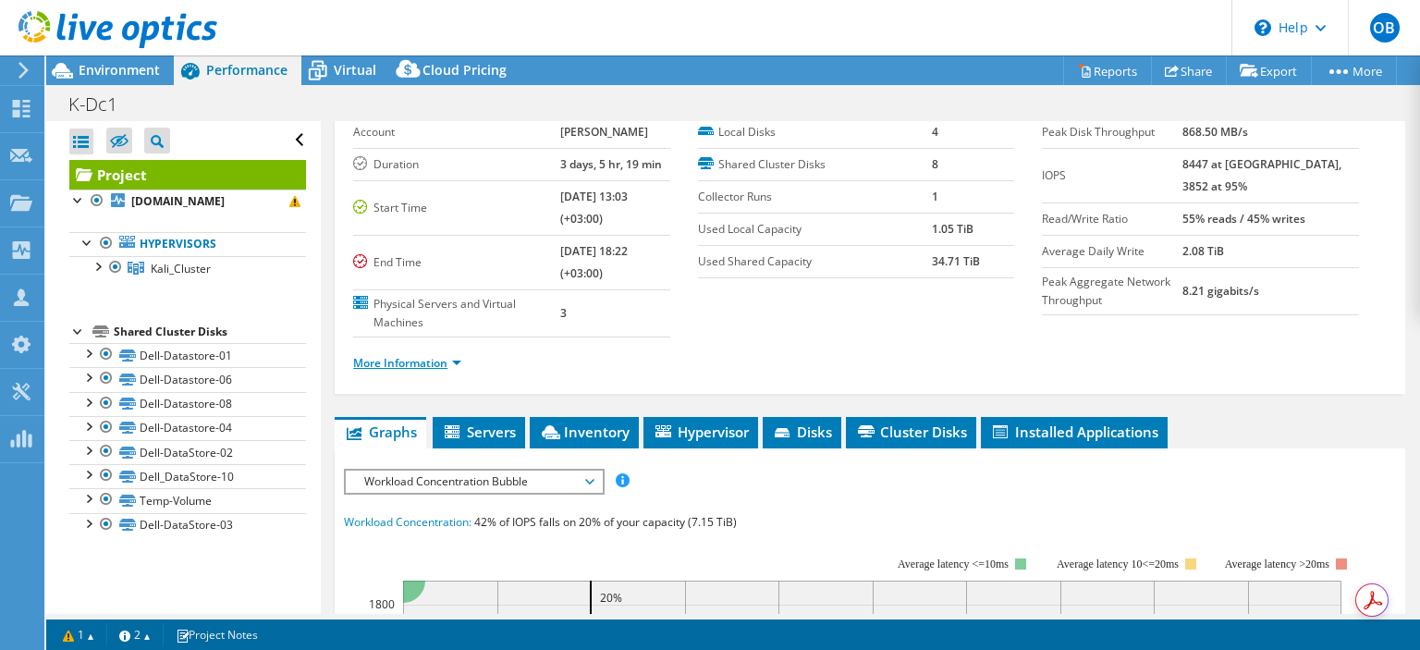
click at [425, 365] on link "More Information" at bounding box center [407, 363] width 108 height 16
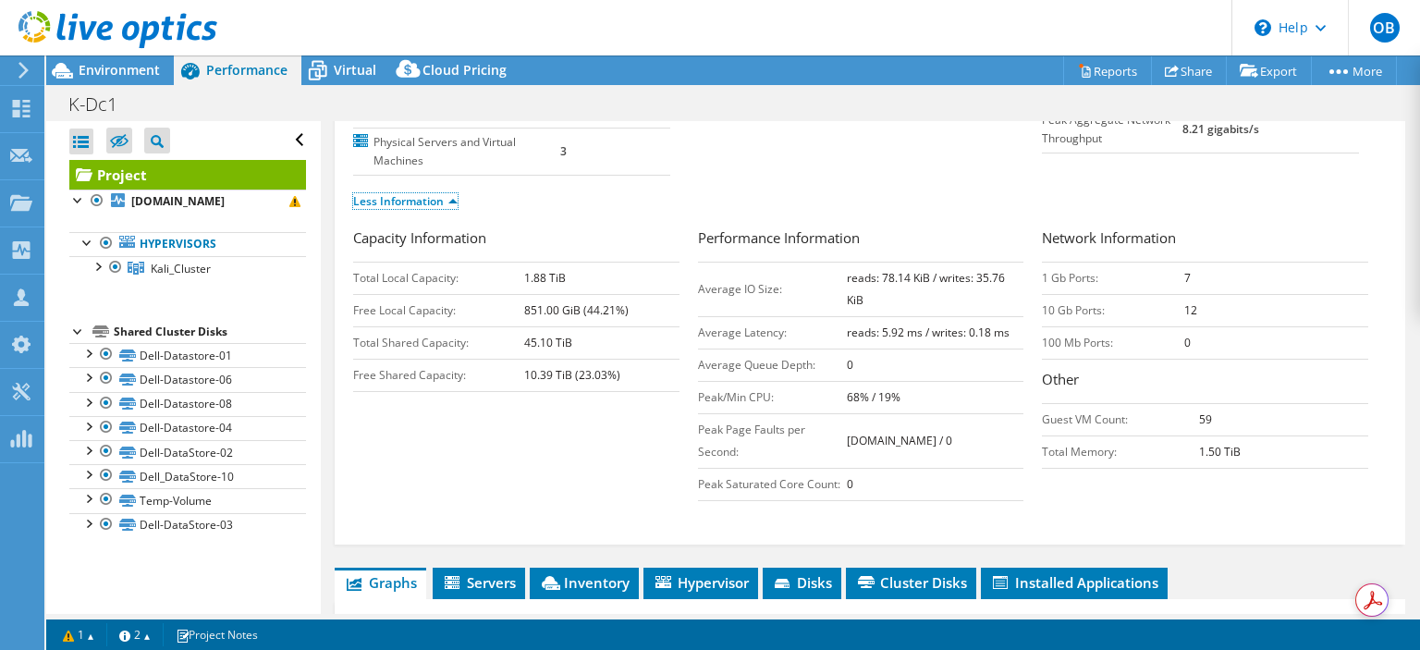
scroll to position [92, 0]
